Goal: Task Accomplishment & Management: Manage account settings

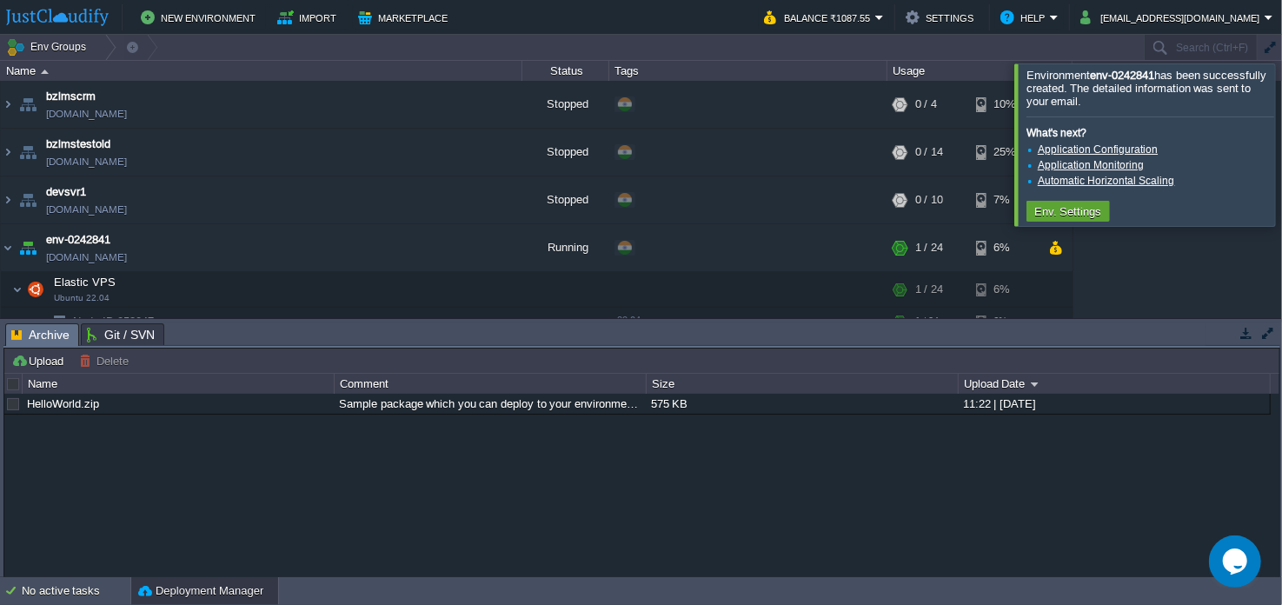
click at [1281, 117] on div at bounding box center [1303, 144] width 0 height 162
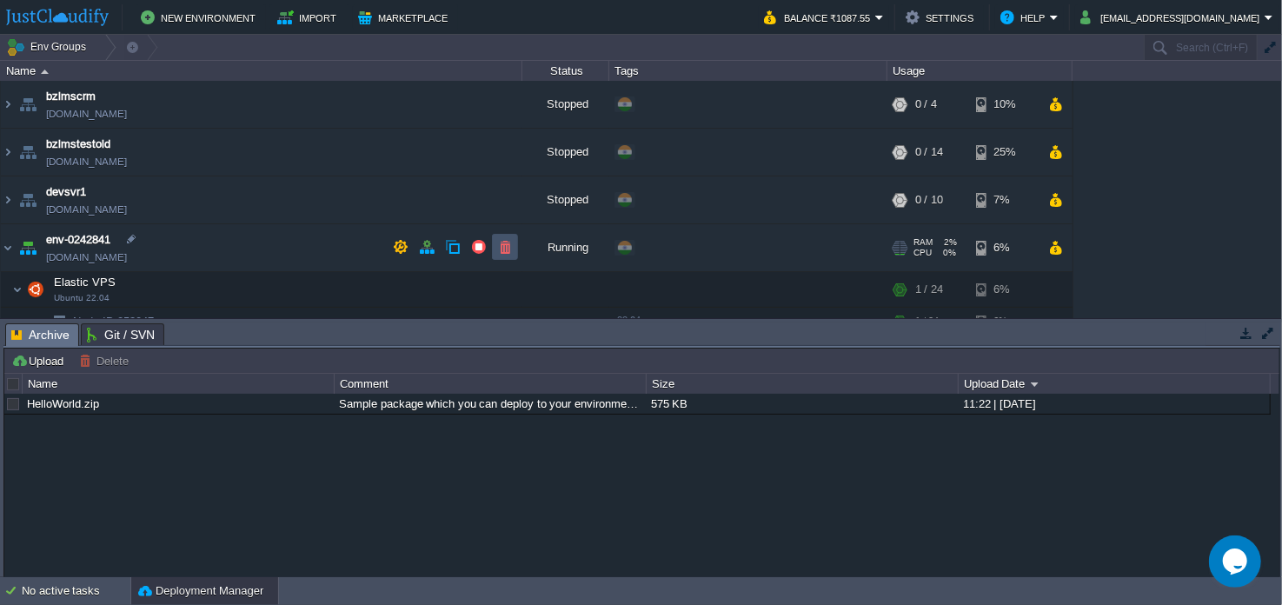
click at [507, 242] on button "button" at bounding box center [505, 247] width 16 height 16
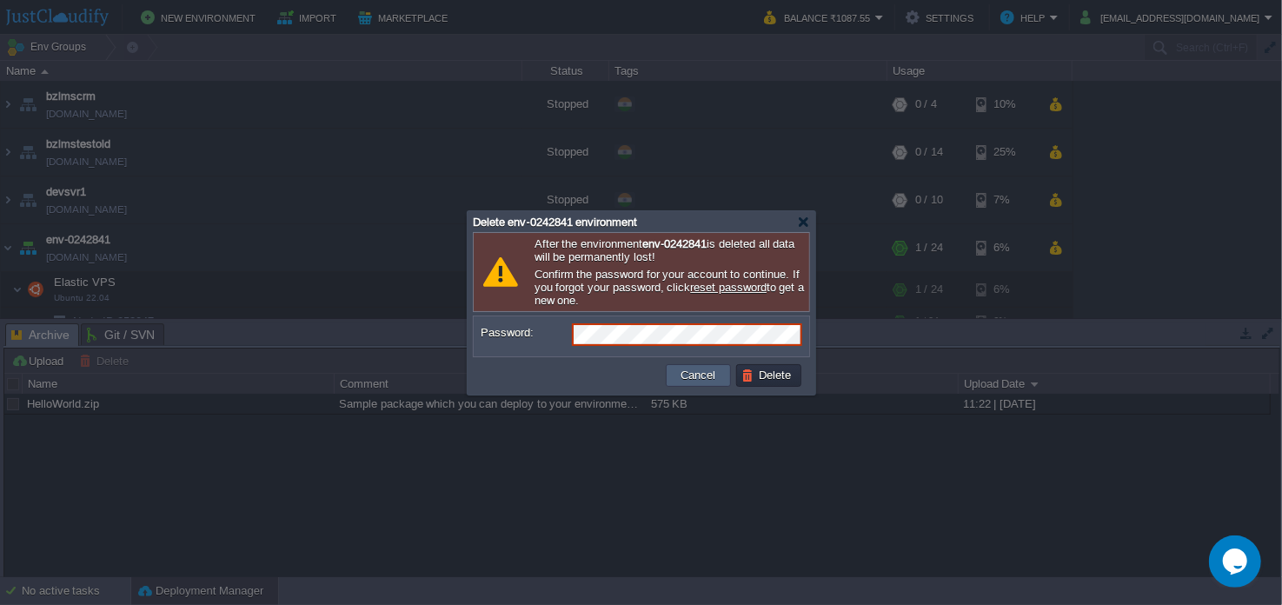
click at [710, 370] on button "Cancel" at bounding box center [698, 376] width 45 height 16
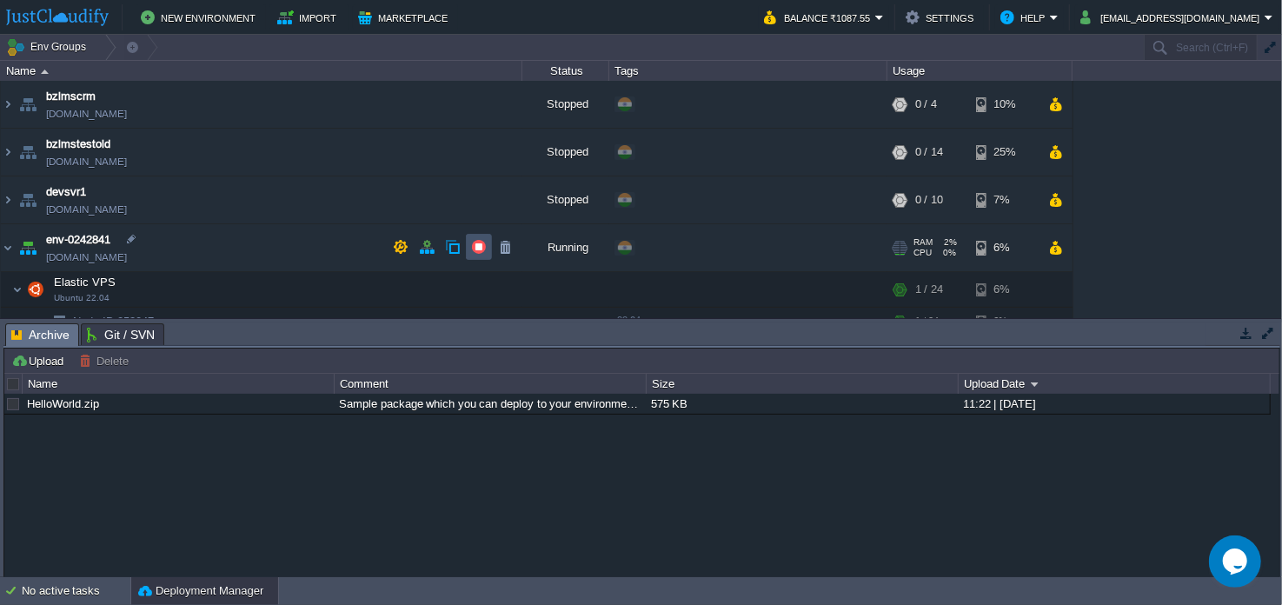
click at [479, 252] on button "button" at bounding box center [479, 247] width 16 height 16
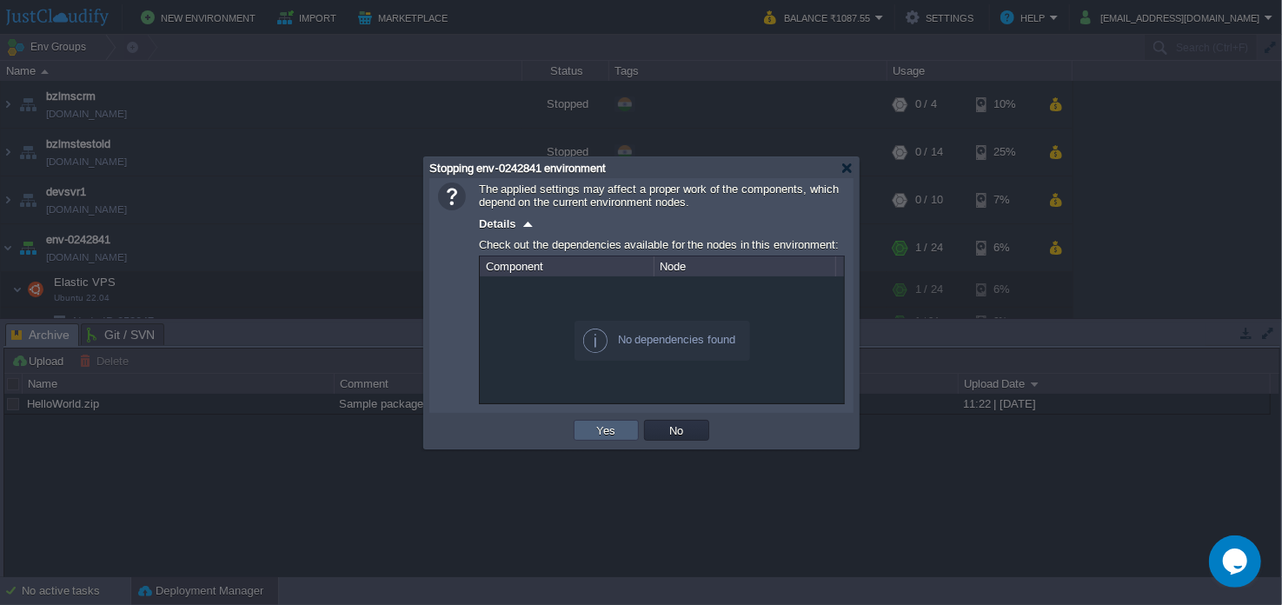
click at [577, 429] on td "Yes" at bounding box center [606, 430] width 65 height 21
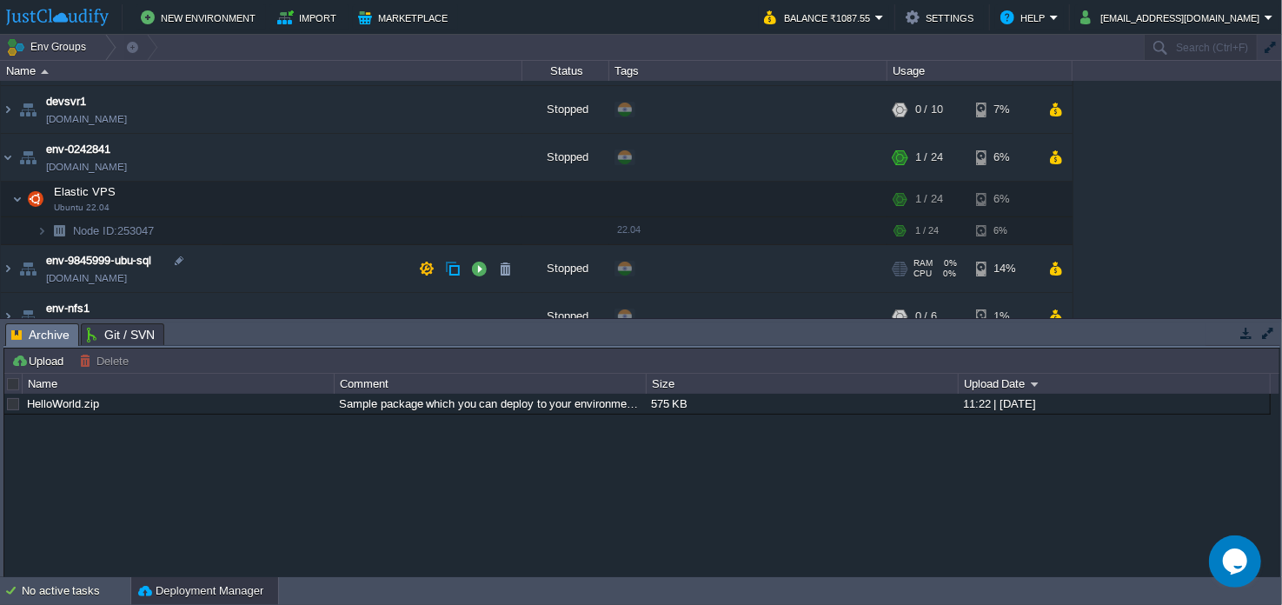
scroll to position [86, 0]
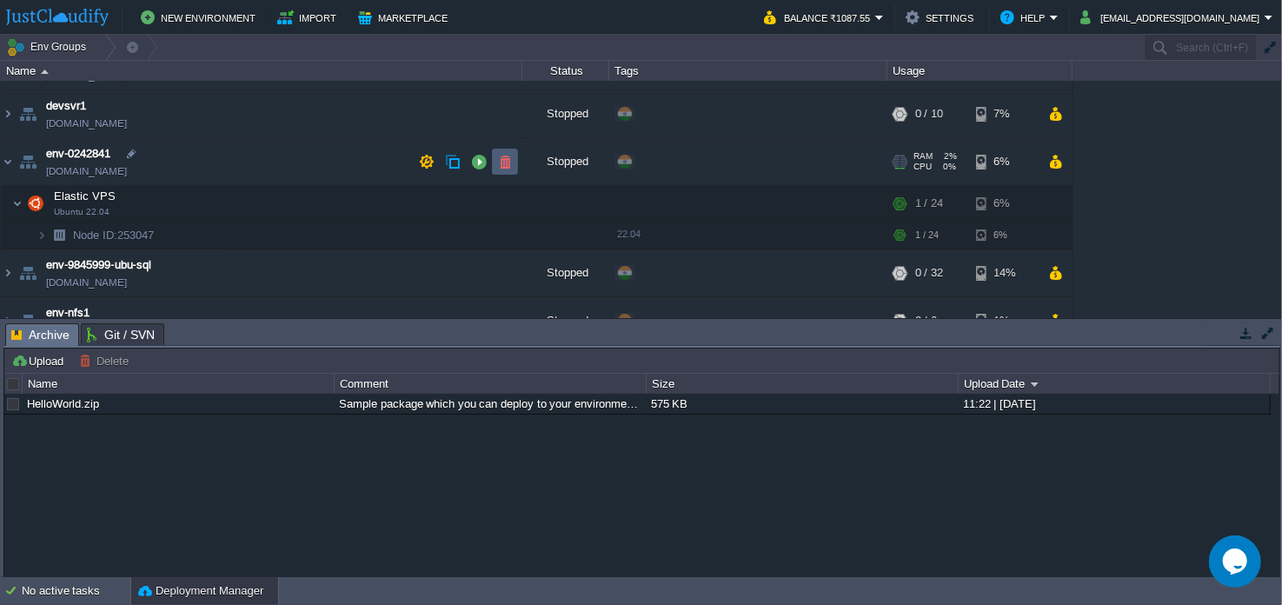
click at [508, 163] on button "button" at bounding box center [505, 162] width 16 height 16
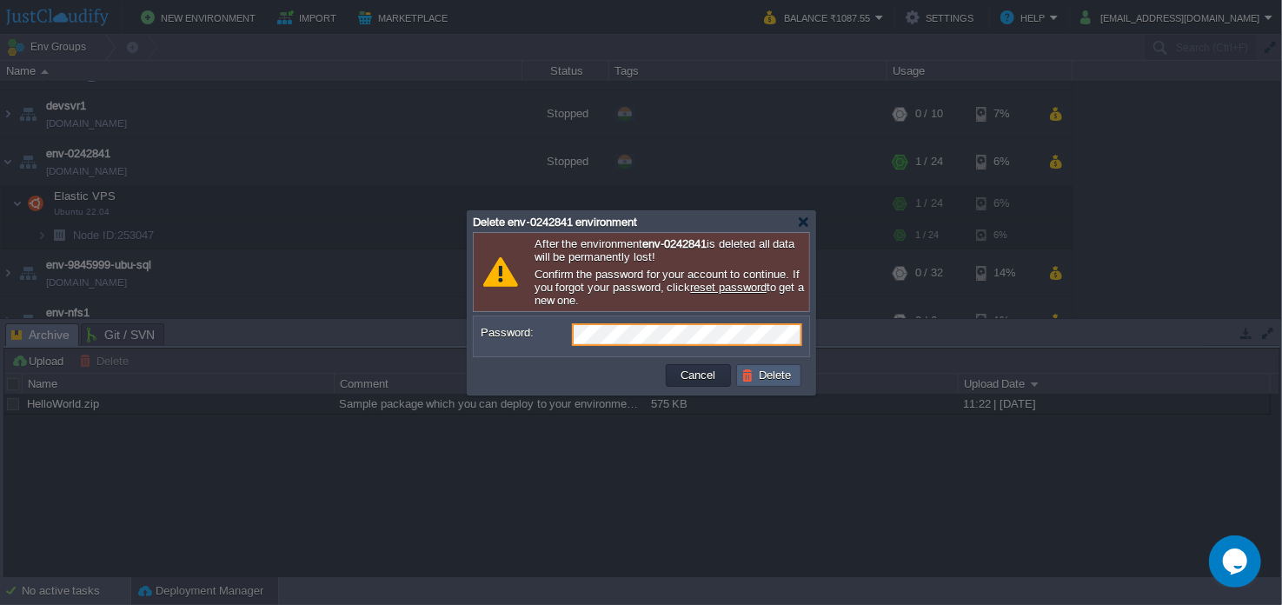
click at [782, 370] on button "Delete" at bounding box center [769, 376] width 56 height 16
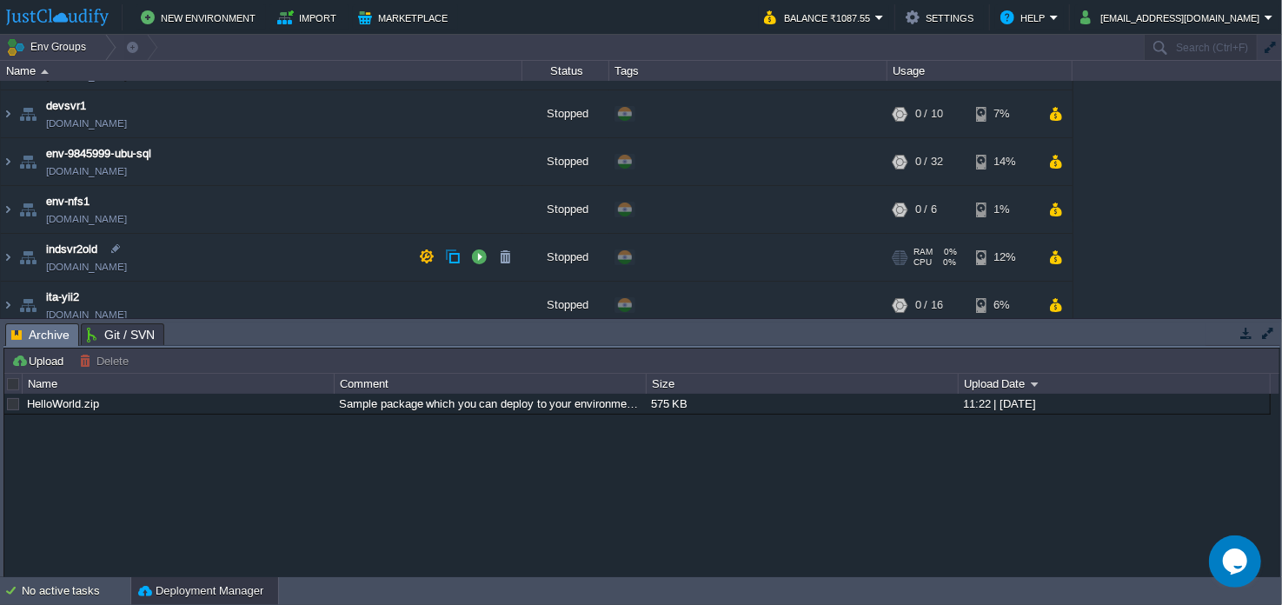
scroll to position [0, 0]
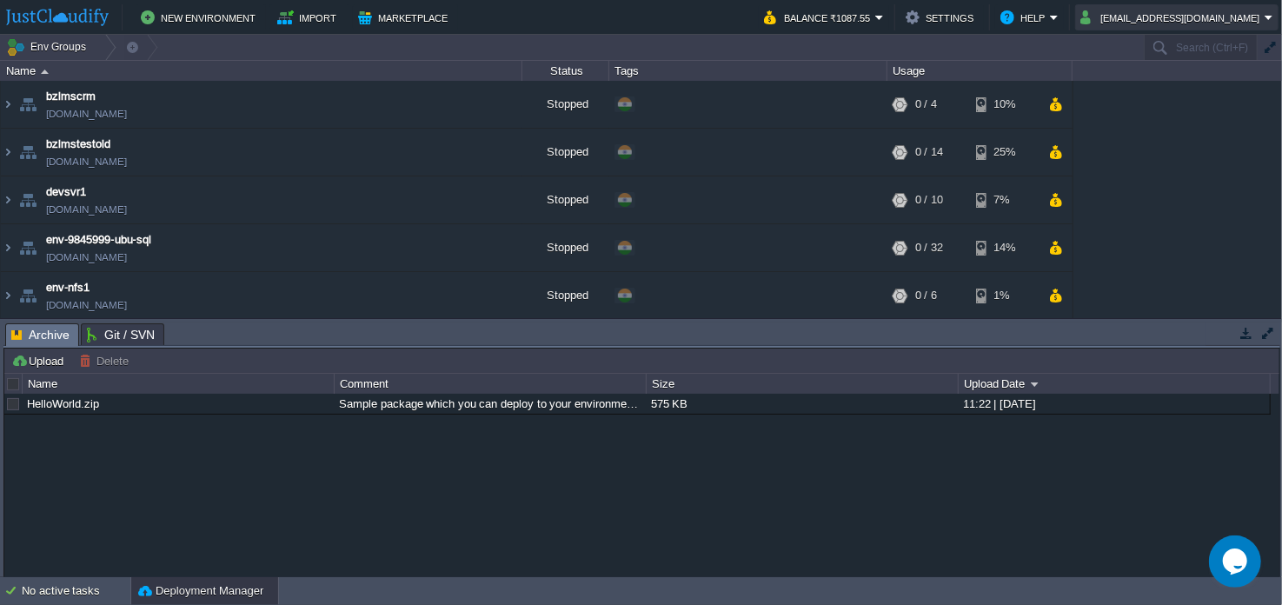
click at [1212, 23] on button "[EMAIL_ADDRESS][DOMAIN_NAME]" at bounding box center [1172, 17] width 184 height 21
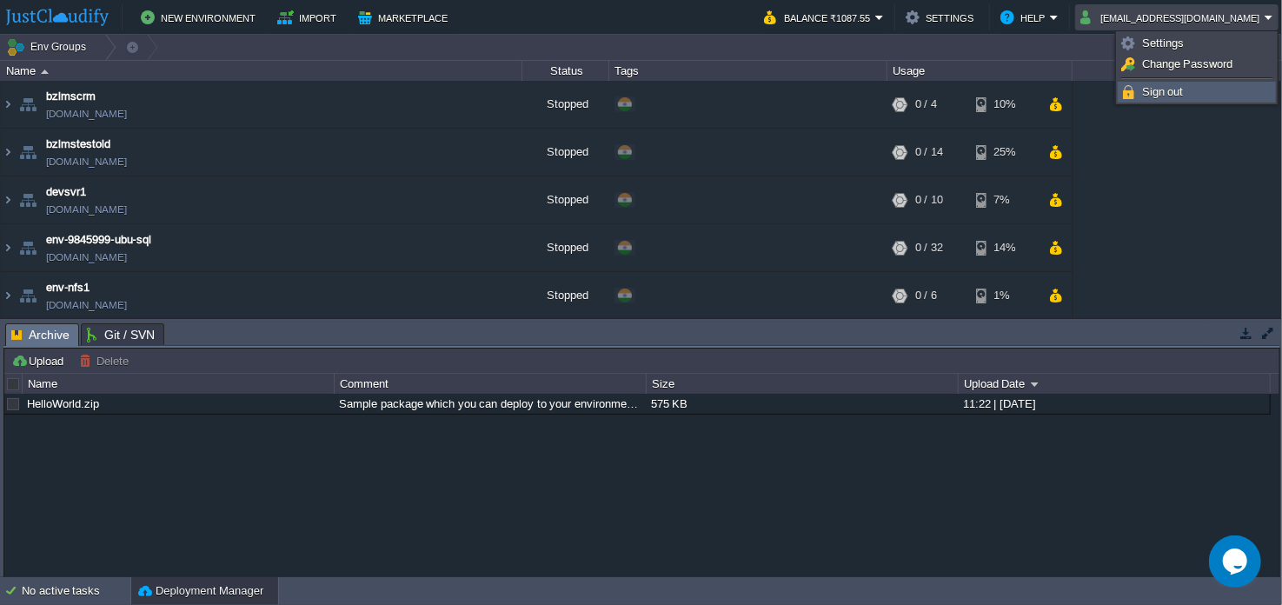
click at [1156, 94] on span "Sign out" at bounding box center [1163, 91] width 42 height 13
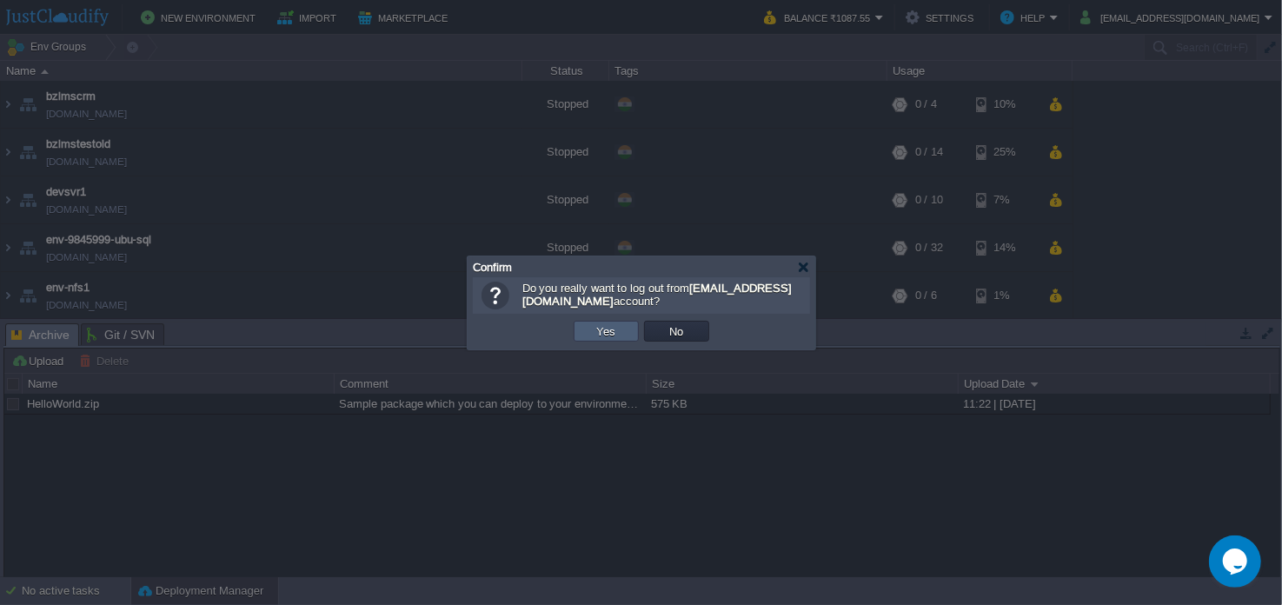
click at [624, 328] on td "Yes" at bounding box center [606, 331] width 65 height 21
